Goal: Information Seeking & Learning: Learn about a topic

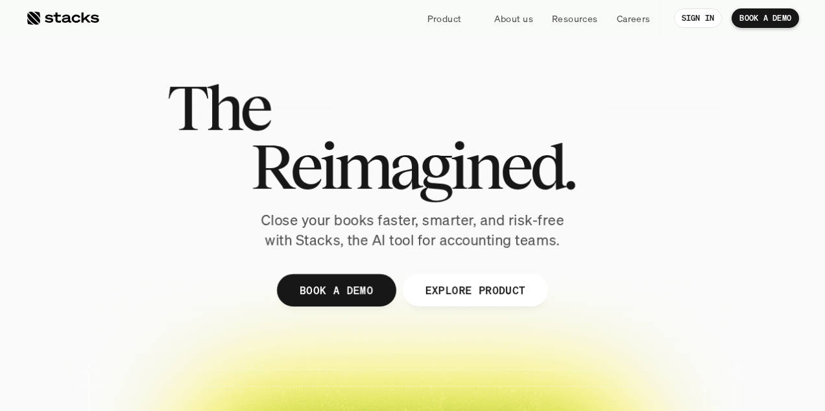
click at [621, 21] on p "Careers" at bounding box center [634, 19] width 34 height 14
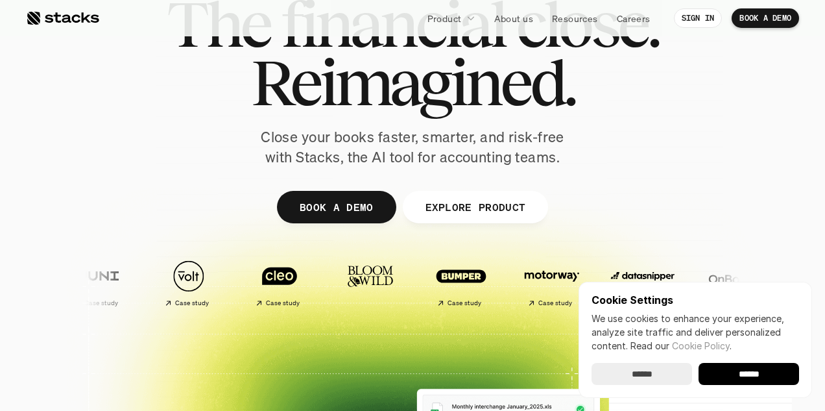
click at [482, 203] on p "EXPLORE PRODUCT" at bounding box center [475, 206] width 101 height 19
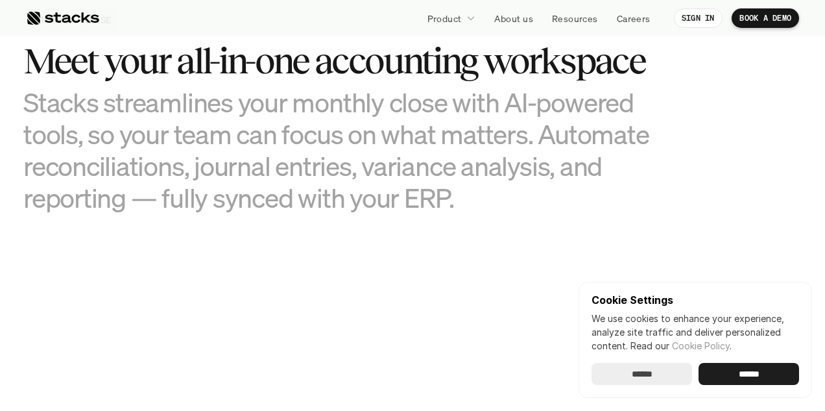
click at [778, 368] on input "******" at bounding box center [749, 374] width 101 height 22
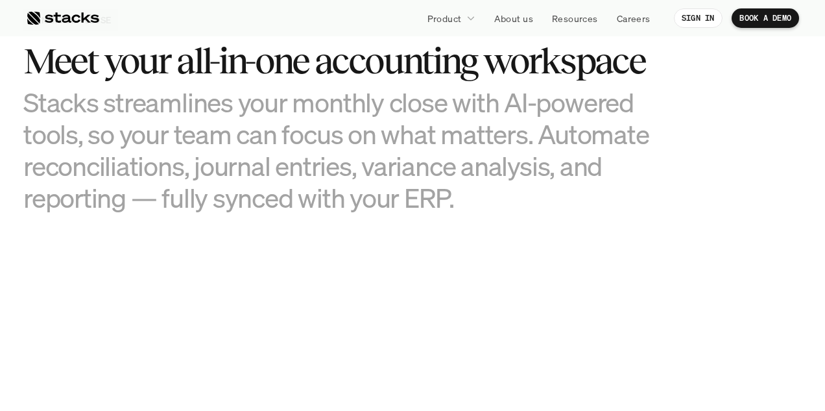
click at [471, 18] on icon at bounding box center [471, 18] width 9 height 9
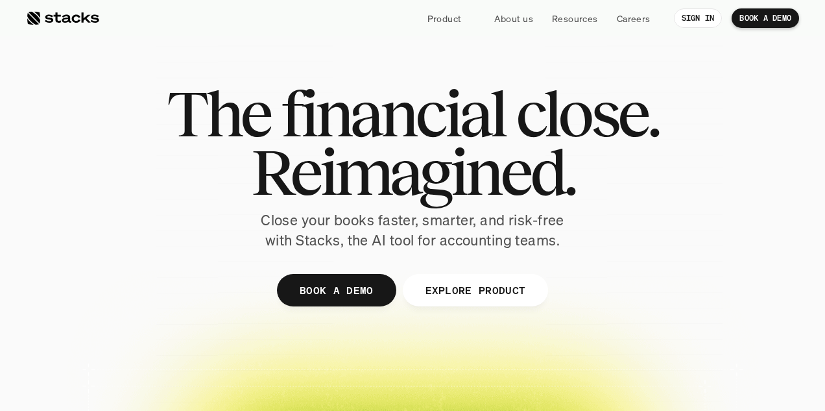
click at [454, 16] on p "Product" at bounding box center [445, 19] width 34 height 14
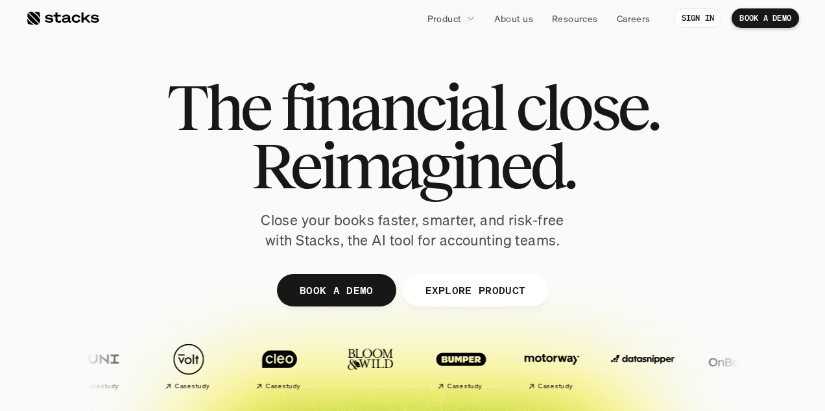
click at [454, 16] on p "Product" at bounding box center [445, 19] width 34 height 14
click at [467, 286] on p "EXPLORE PRODUCT" at bounding box center [475, 289] width 101 height 19
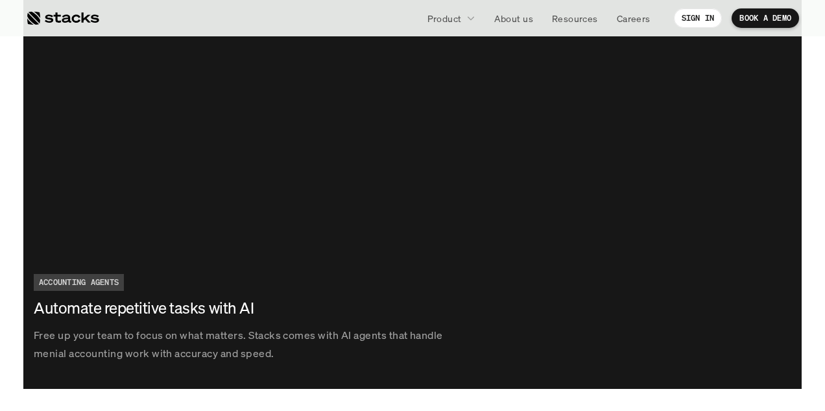
scroll to position [2387, 0]
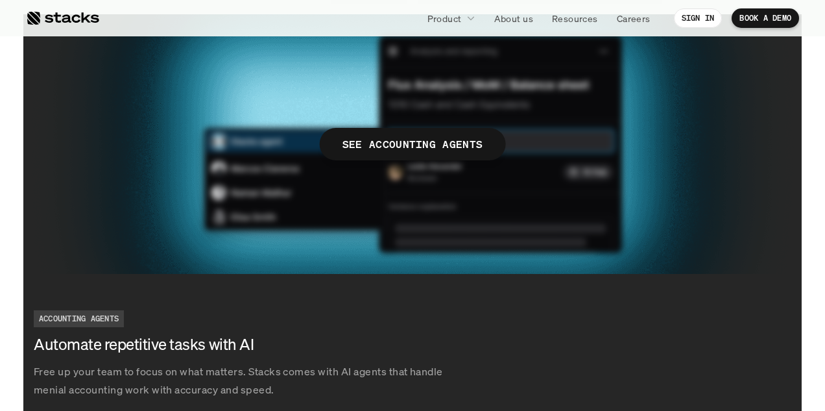
click at [454, 137] on p "SEE ACCOUNTING AGENTS" at bounding box center [413, 143] width 141 height 19
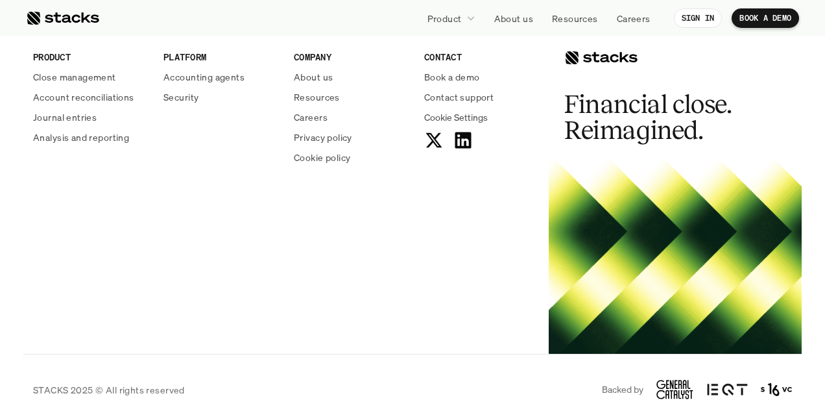
scroll to position [4822, 0]
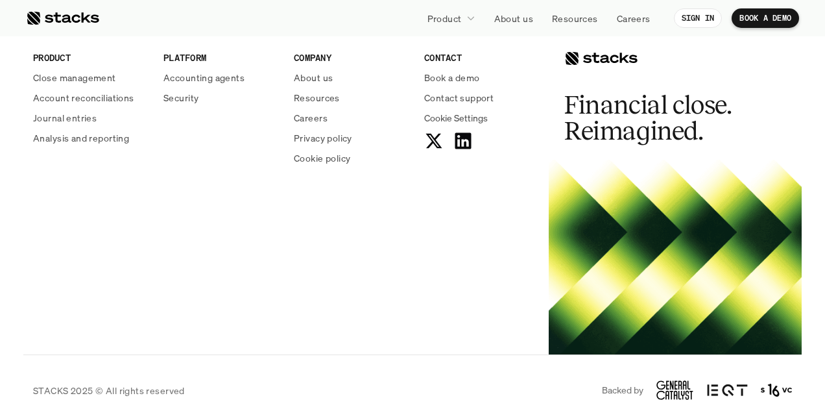
click at [71, 111] on p "Journal entries" at bounding box center [65, 118] width 64 height 14
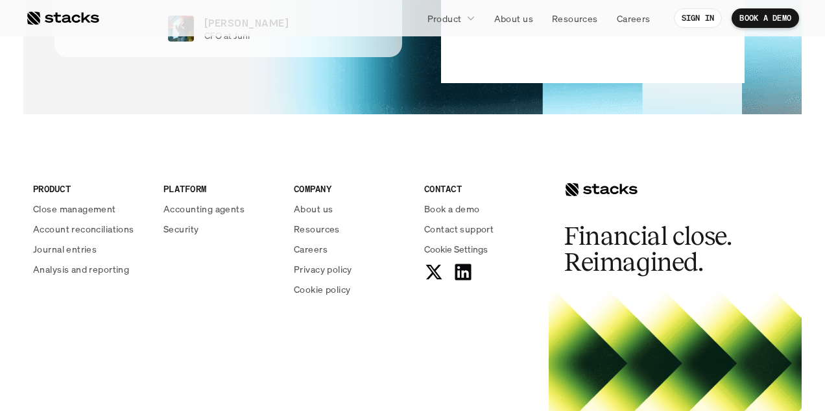
scroll to position [2720, 0]
